Goal: Contribute content: Add original content to the website for others to see

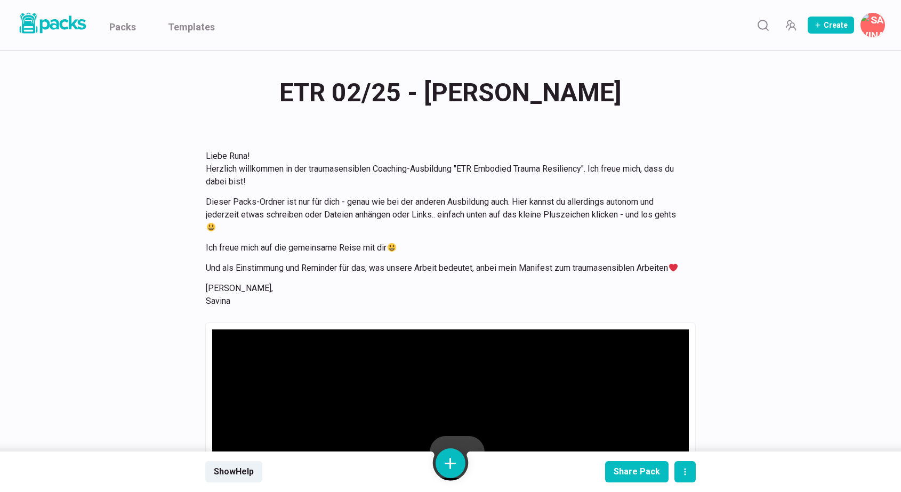
scroll to position [4342, 0]
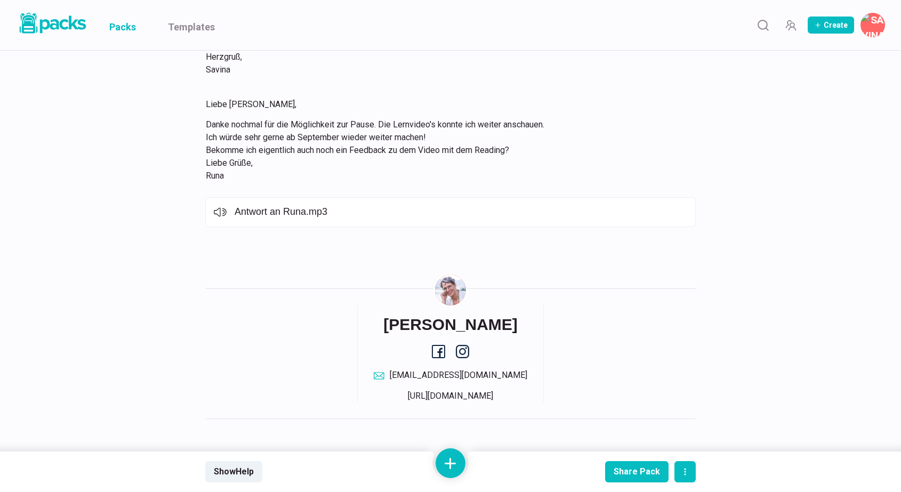
click at [127, 32] on link "Packs" at bounding box center [122, 25] width 27 height 50
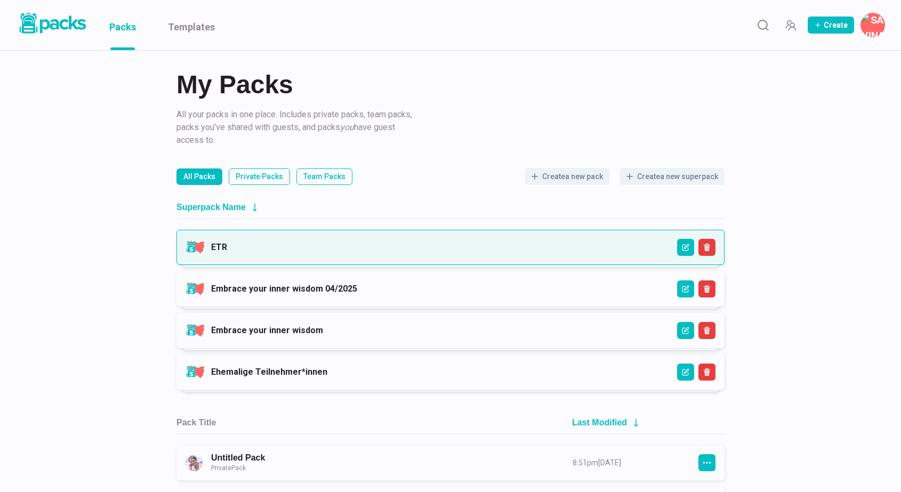
click at [227, 244] on link "ETR" at bounding box center [219, 247] width 16 height 10
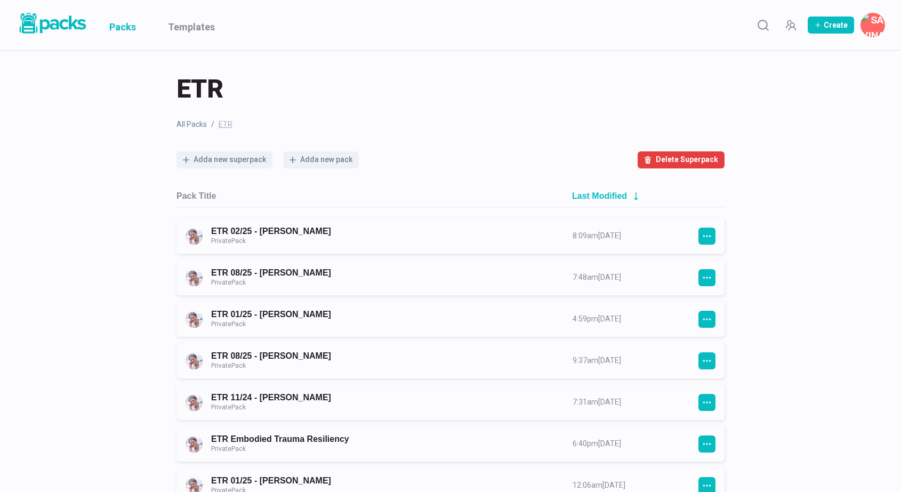
click at [123, 28] on link "Packs" at bounding box center [122, 25] width 27 height 50
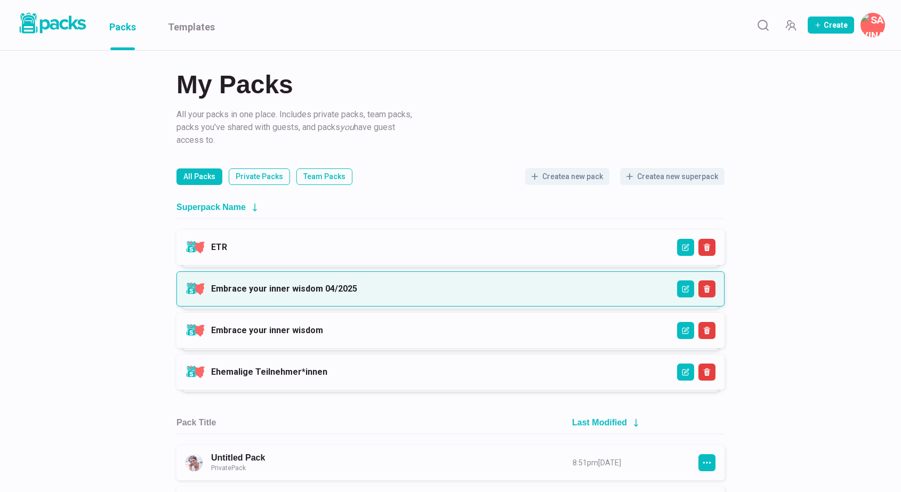
click at [306, 284] on link "Embrace your inner wisdom 04/2025" at bounding box center [284, 289] width 146 height 10
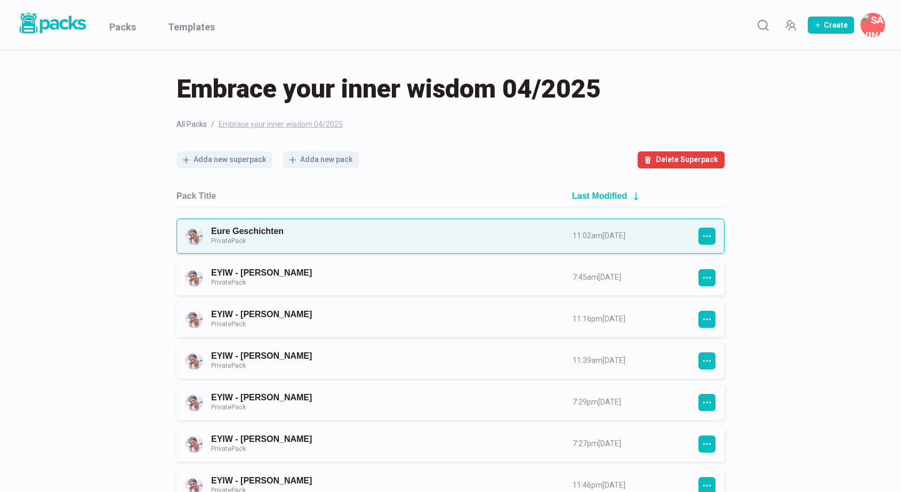
click at [349, 240] on link "Eure Geschichten Private Pack" at bounding box center [382, 236] width 342 height 20
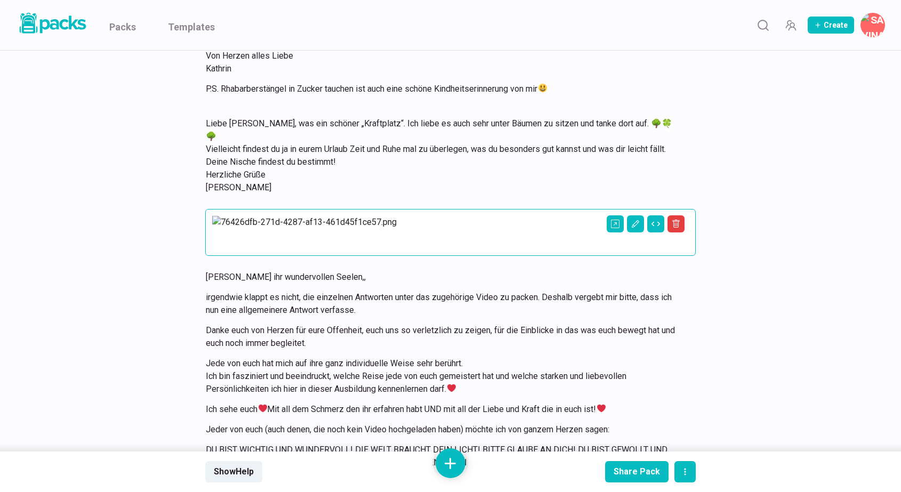
scroll to position [12767, 0]
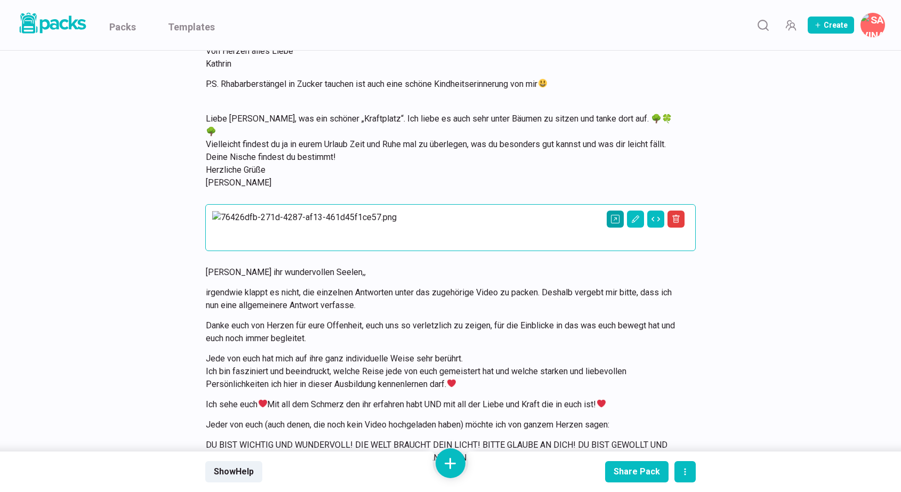
click at [618, 223] on icon "Open external link" at bounding box center [615, 219] width 9 height 9
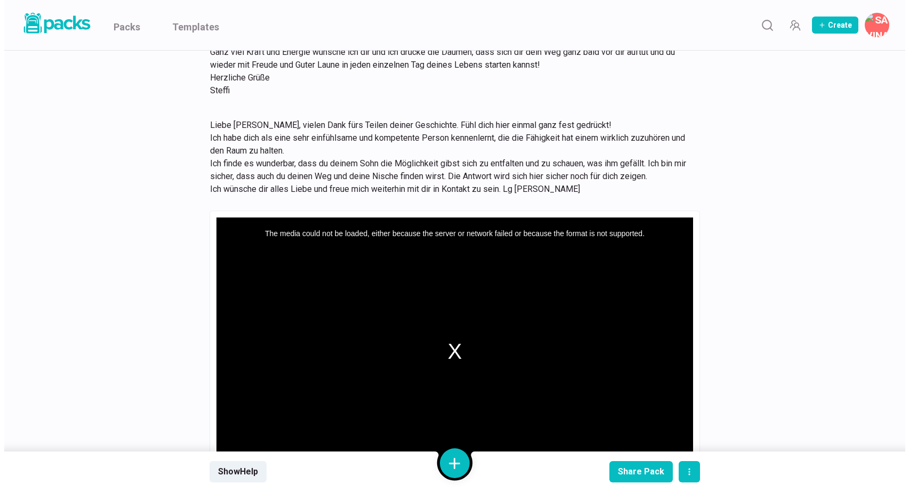
scroll to position [13793, 0]
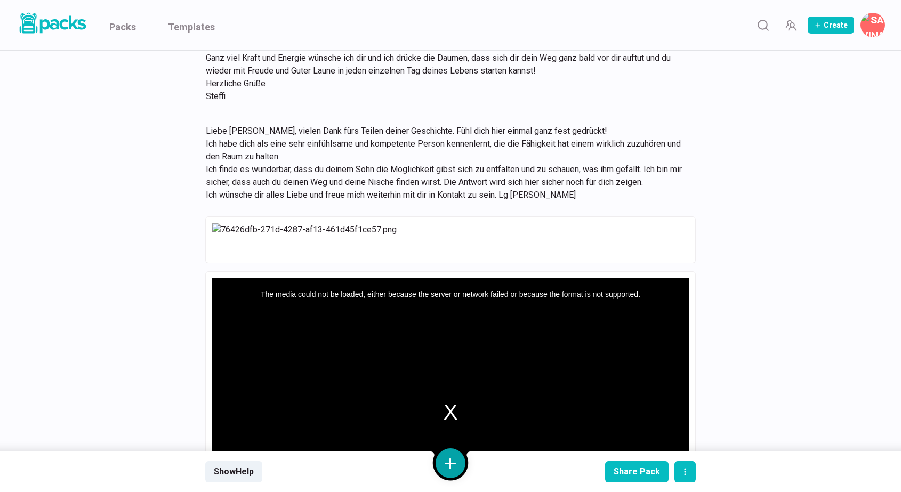
click at [449, 466] on button at bounding box center [451, 463] width 30 height 30
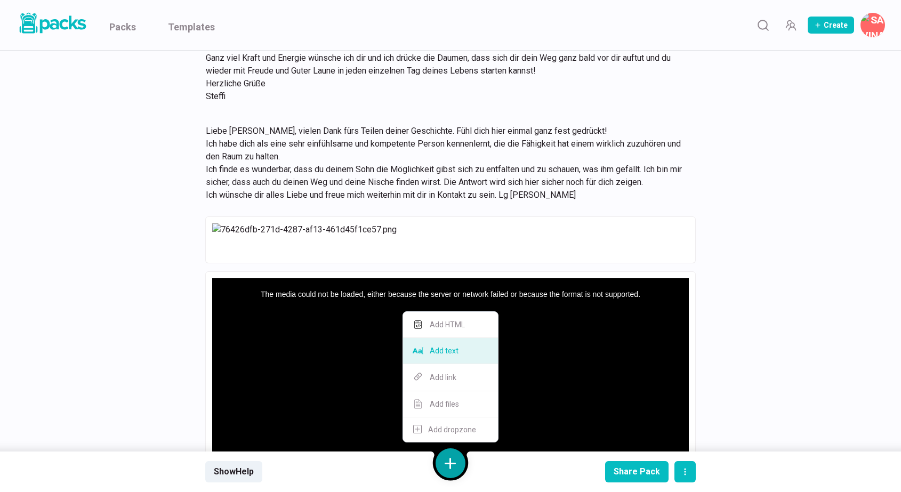
click at [458, 350] on button "Add text" at bounding box center [450, 351] width 95 height 26
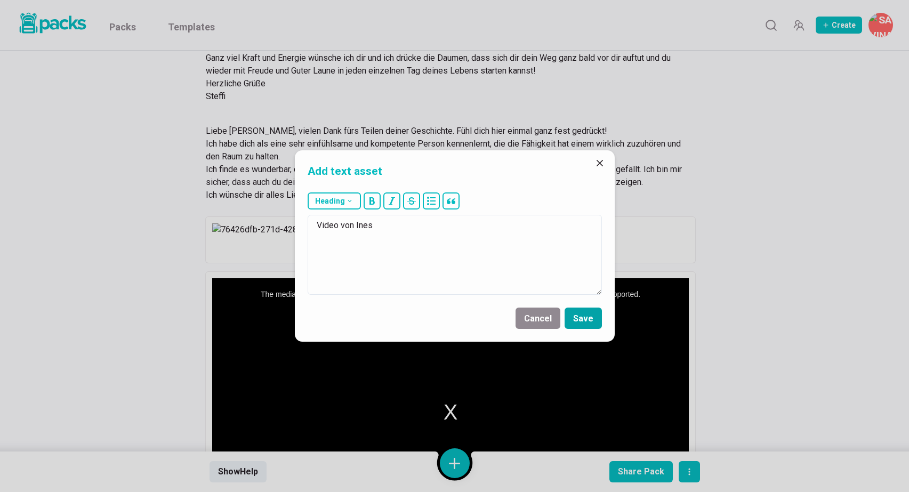
type textarea "Video von Ines"
click at [585, 314] on button "Save" at bounding box center [583, 318] width 37 height 21
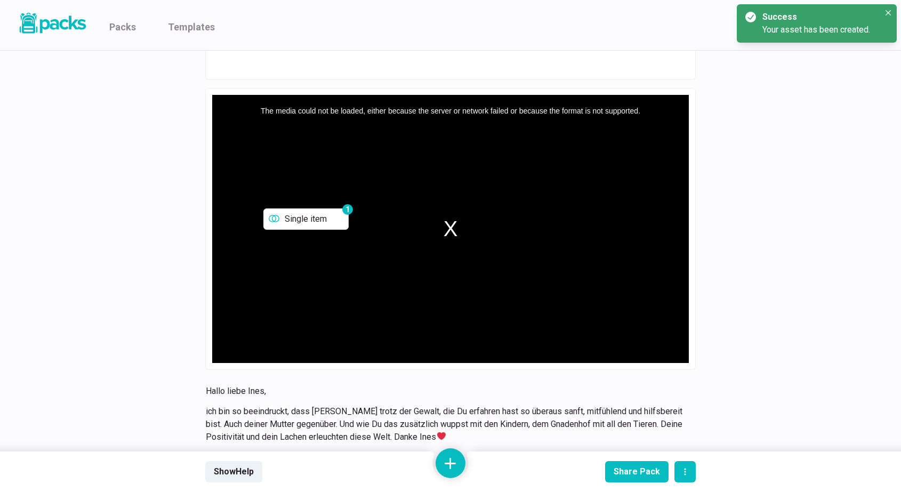
scroll to position [13975, 0]
